Goal: Find specific page/section: Find specific page/section

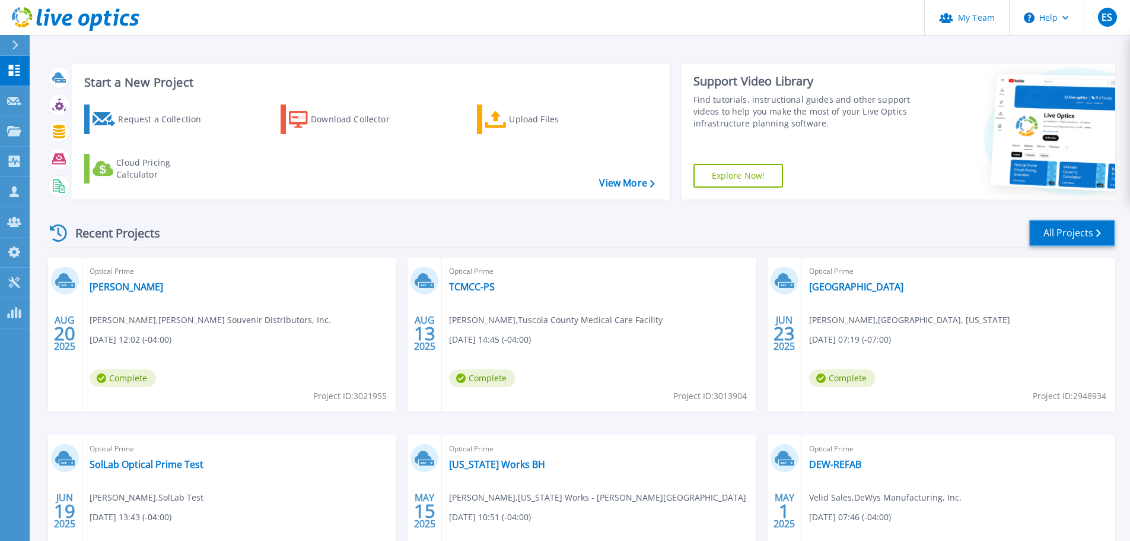
click at [1059, 229] on link "All Projects" at bounding box center [1073, 233] width 86 height 27
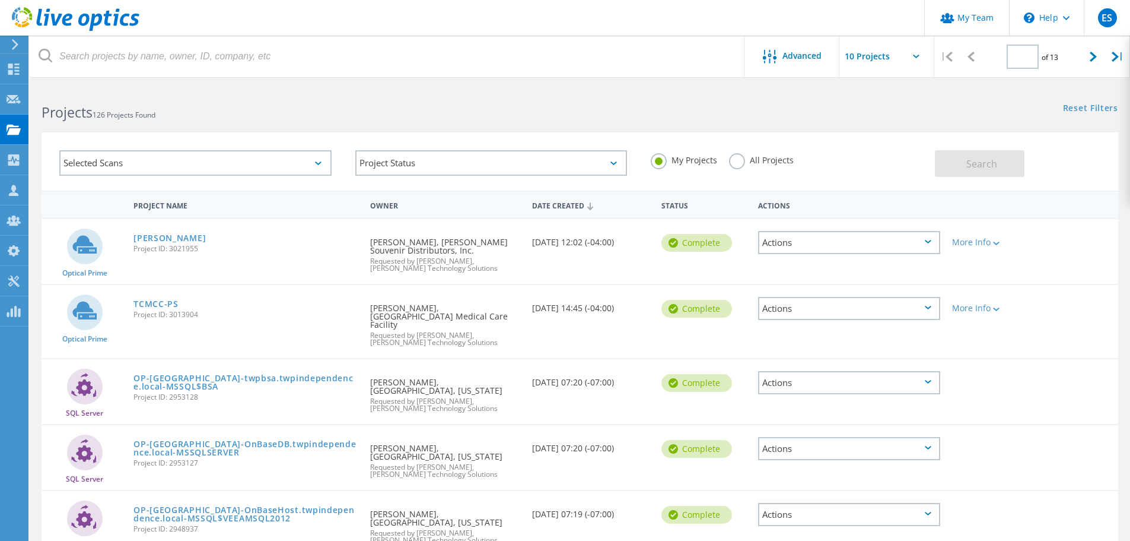
type input "1"
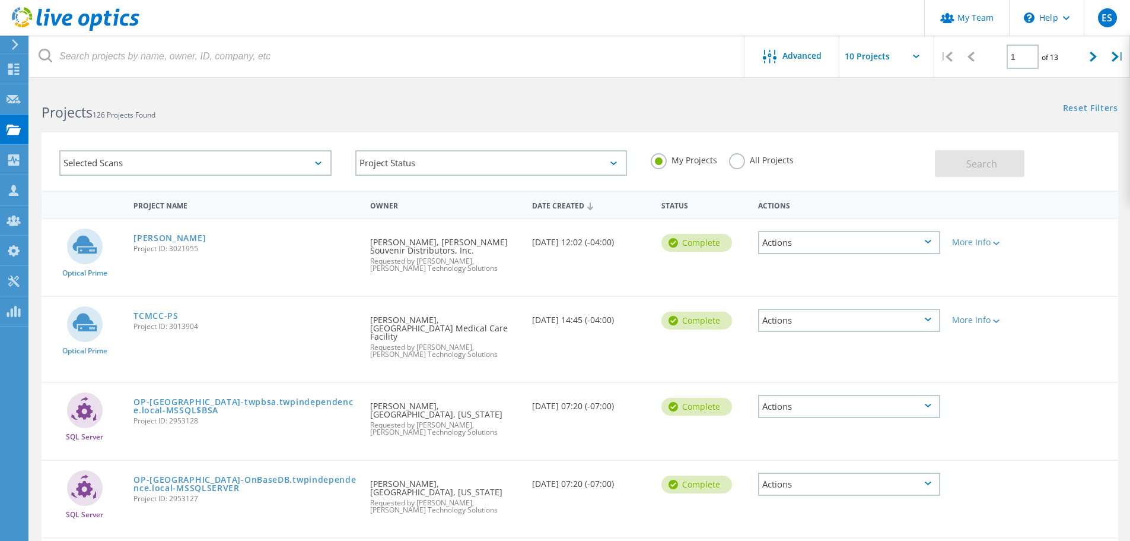
click at [739, 154] on label "All Projects" at bounding box center [761, 158] width 65 height 11
click at [0, 0] on input "All Projects" at bounding box center [0, 0] width 0 height 0
click at [941, 168] on button "Search" at bounding box center [980, 163] width 90 height 27
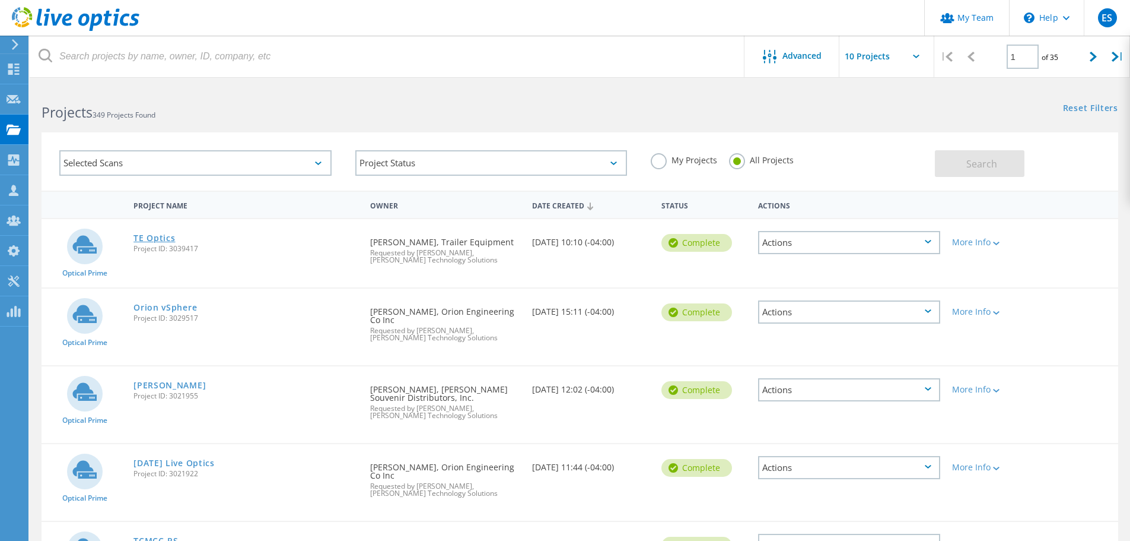
click at [157, 236] on link "TE Optics" at bounding box center [155, 238] width 42 height 8
